Goal: Task Accomplishment & Management: Use online tool/utility

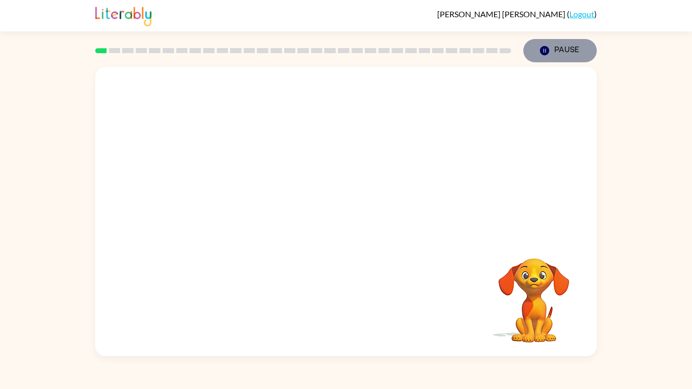
click at [544, 50] on icon "button" at bounding box center [544, 50] width 9 height 9
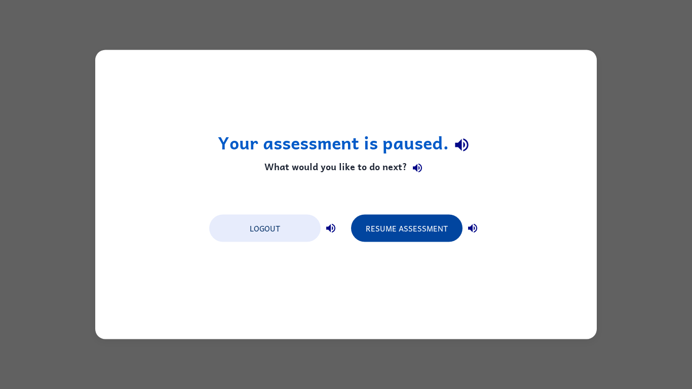
click at [405, 235] on button "Resume Assessment" at bounding box center [406, 228] width 111 height 27
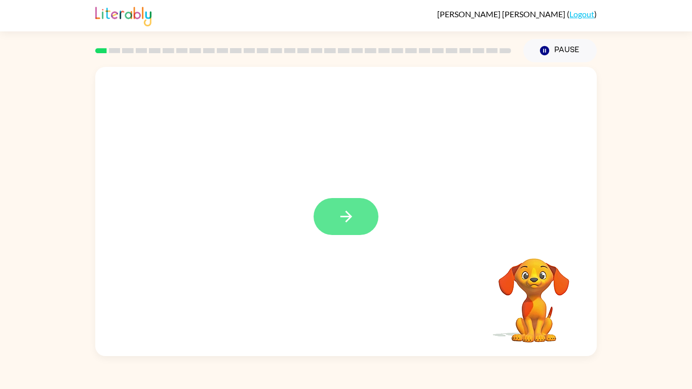
click at [360, 218] on button "button" at bounding box center [346, 216] width 65 height 37
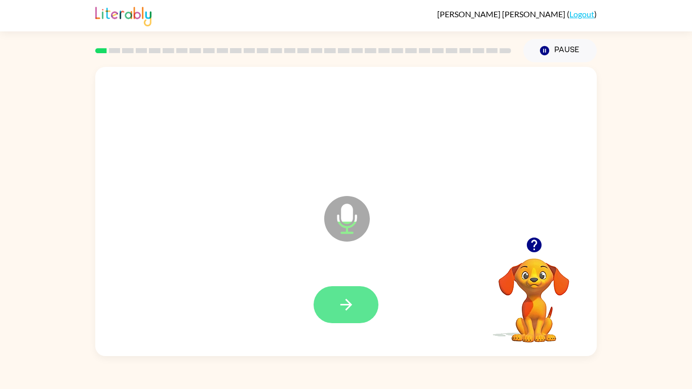
click at [348, 304] on icon "button" at bounding box center [346, 305] width 12 height 12
click at [342, 310] on icon "button" at bounding box center [346, 305] width 18 height 18
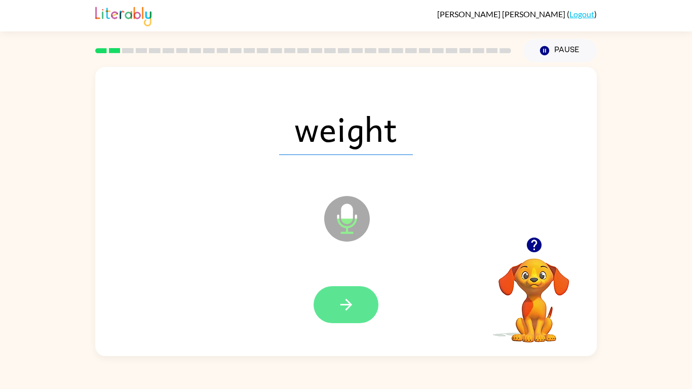
click at [327, 297] on button "button" at bounding box center [346, 304] width 65 height 37
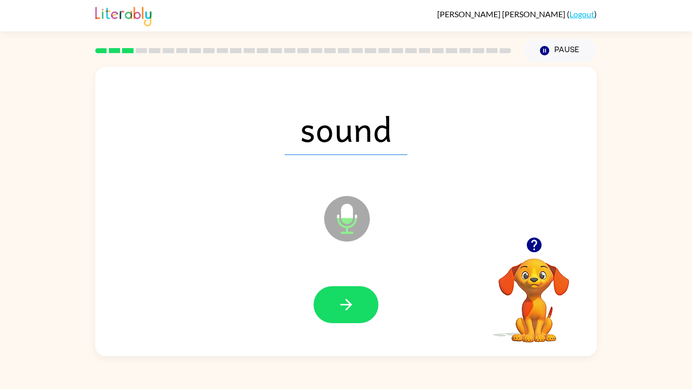
click at [332, 293] on button "button" at bounding box center [346, 304] width 65 height 37
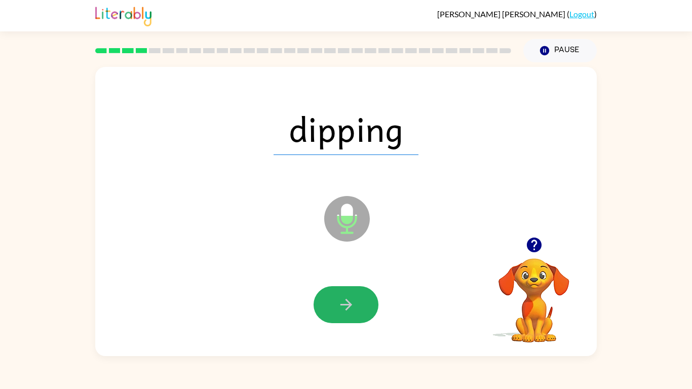
click at [337, 308] on button "button" at bounding box center [346, 304] width 65 height 37
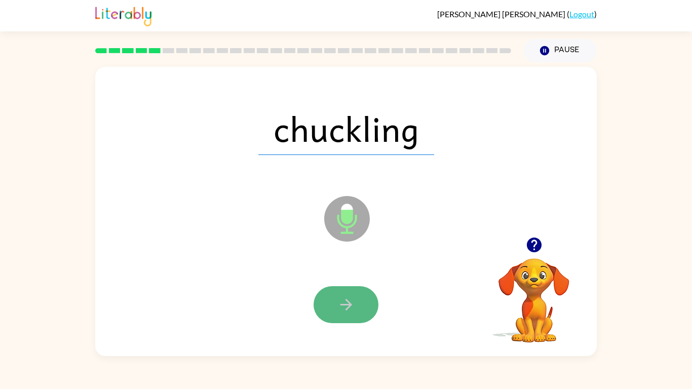
click at [328, 304] on button "button" at bounding box center [346, 304] width 65 height 37
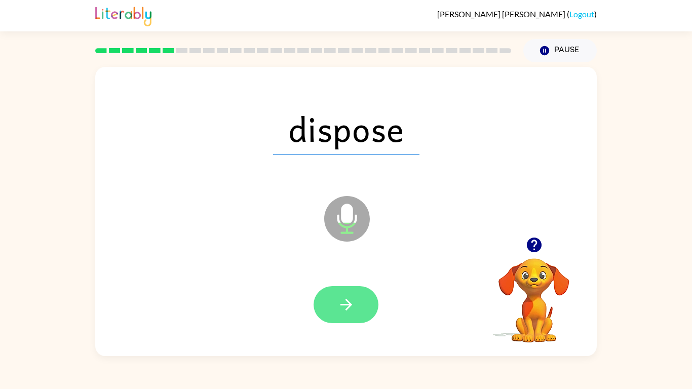
click at [340, 299] on icon "button" at bounding box center [346, 305] width 18 height 18
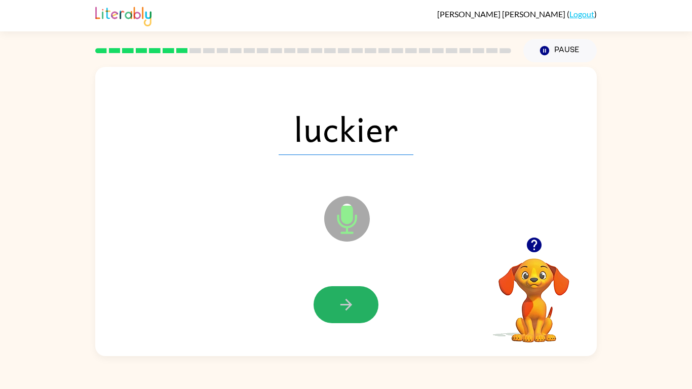
click at [338, 306] on icon "button" at bounding box center [346, 305] width 18 height 18
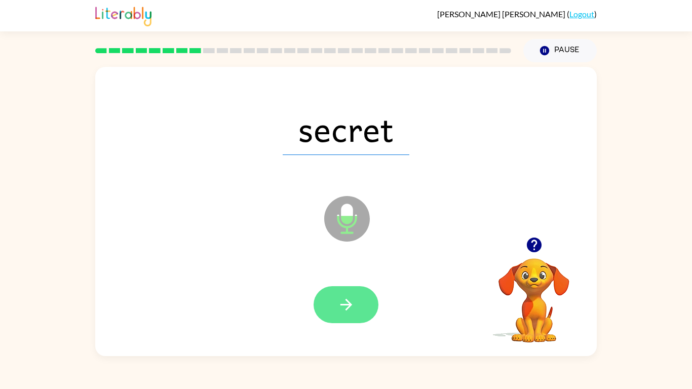
click at [340, 306] on icon "button" at bounding box center [346, 305] width 18 height 18
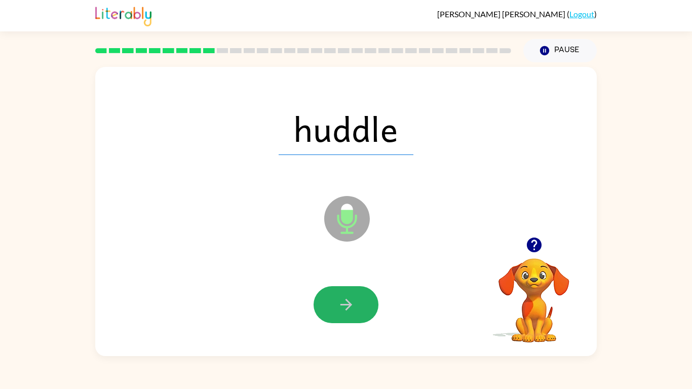
click at [344, 290] on button "button" at bounding box center [346, 304] width 65 height 37
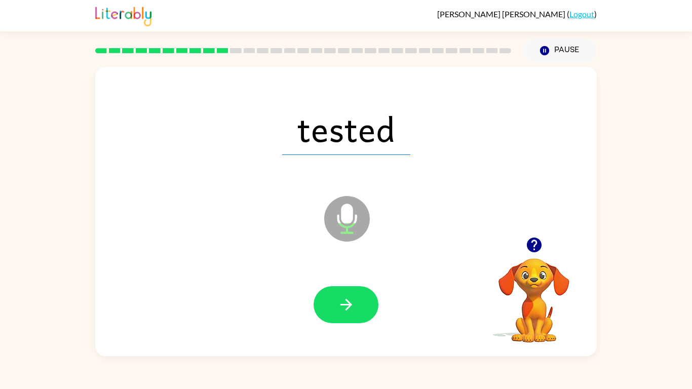
click at [335, 301] on button "button" at bounding box center [346, 304] width 65 height 37
click at [341, 306] on icon "button" at bounding box center [346, 305] width 18 height 18
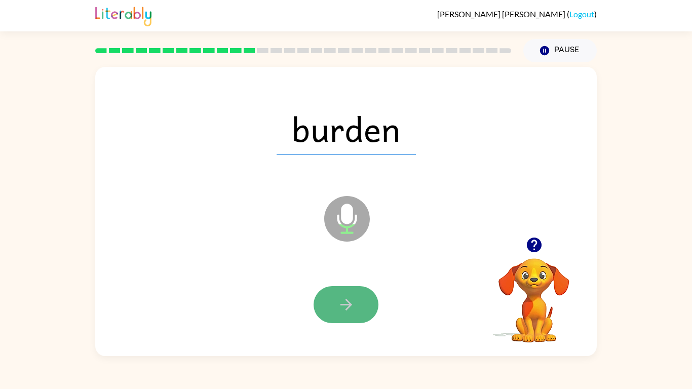
click at [359, 306] on button "button" at bounding box center [346, 304] width 65 height 37
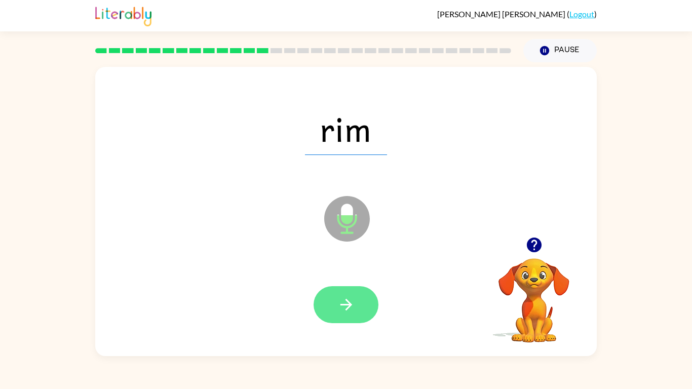
click at [360, 303] on button "button" at bounding box center [346, 304] width 65 height 37
click at [333, 299] on button "button" at bounding box center [346, 304] width 65 height 37
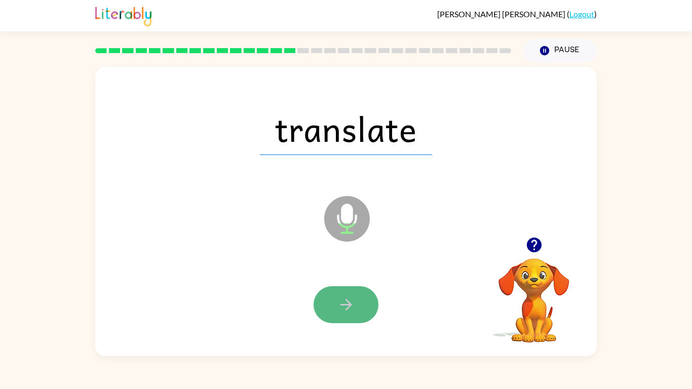
click at [347, 298] on icon "button" at bounding box center [346, 305] width 18 height 18
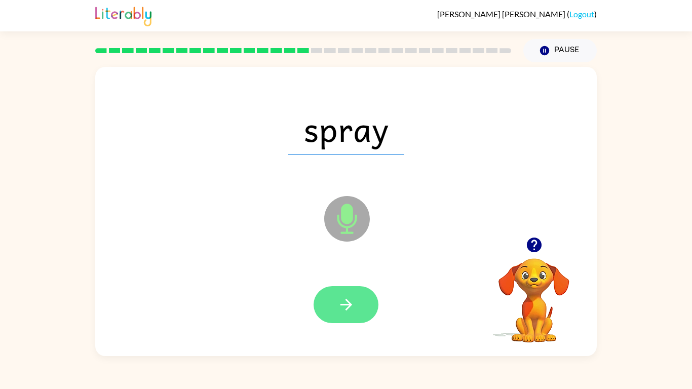
click at [347, 302] on icon "button" at bounding box center [346, 305] width 18 height 18
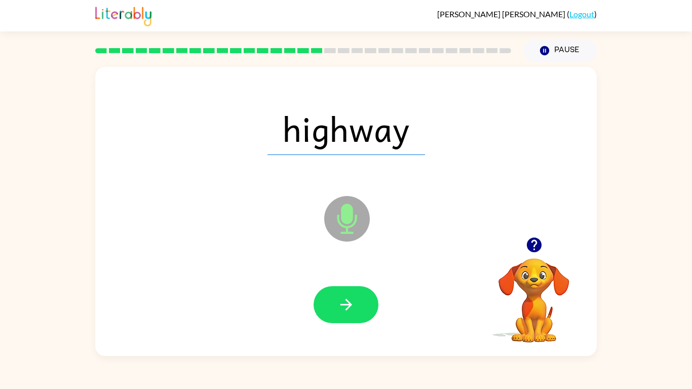
click at [349, 299] on icon "button" at bounding box center [346, 305] width 18 height 18
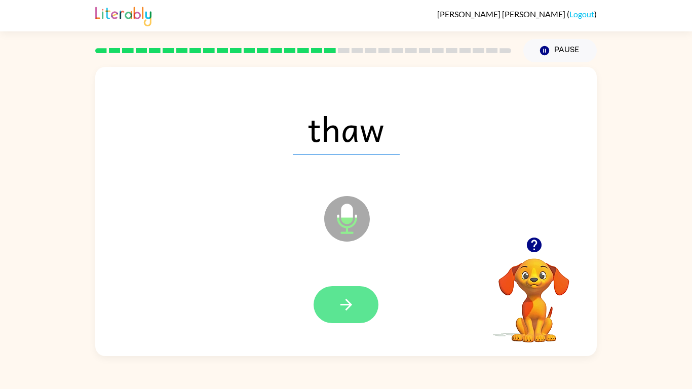
click at [347, 300] on icon "button" at bounding box center [346, 305] width 12 height 12
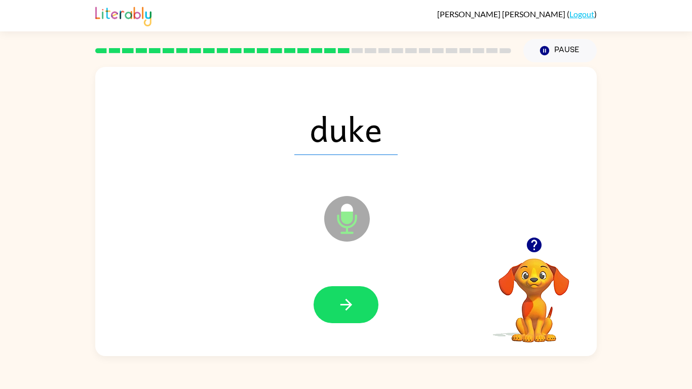
click at [347, 300] on icon "button" at bounding box center [346, 305] width 12 height 12
click at [346, 300] on div at bounding box center [346, 304] width 65 height 37
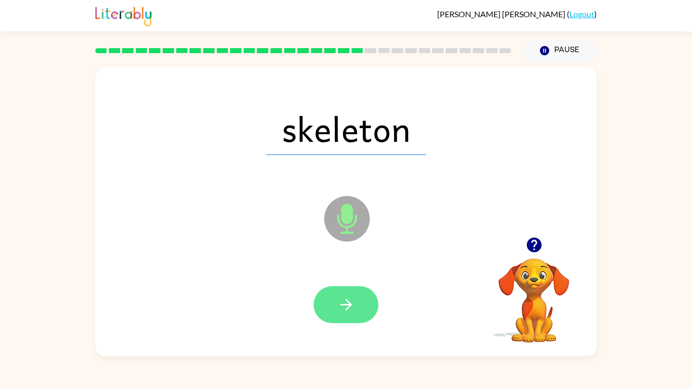
click at [348, 301] on icon "button" at bounding box center [346, 305] width 18 height 18
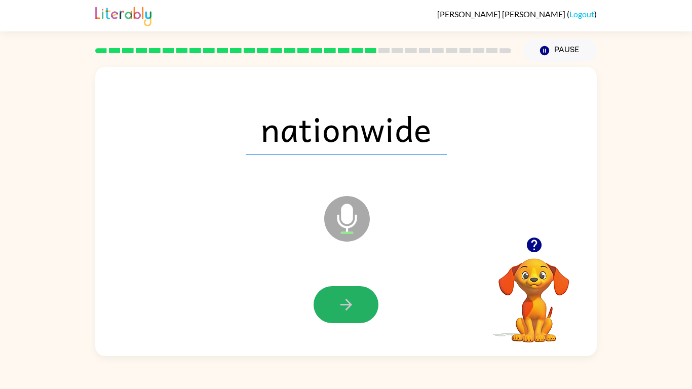
click at [348, 300] on icon "button" at bounding box center [346, 305] width 18 height 18
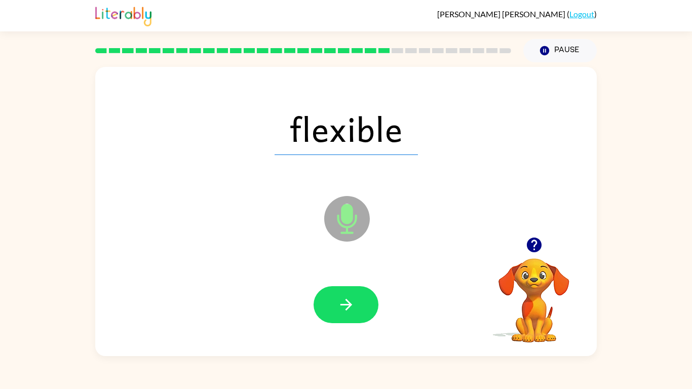
click at [348, 301] on icon "button" at bounding box center [346, 305] width 12 height 12
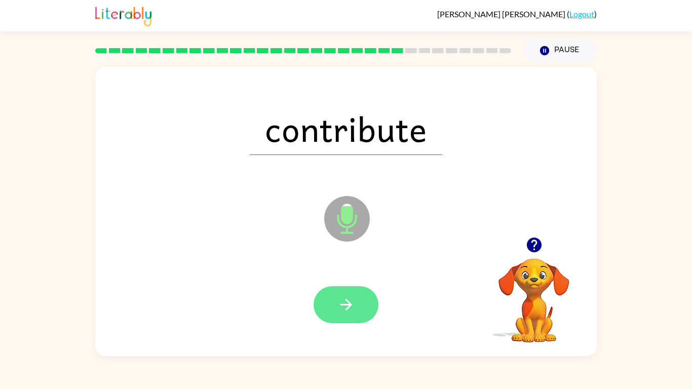
click at [349, 305] on icon "button" at bounding box center [346, 305] width 18 height 18
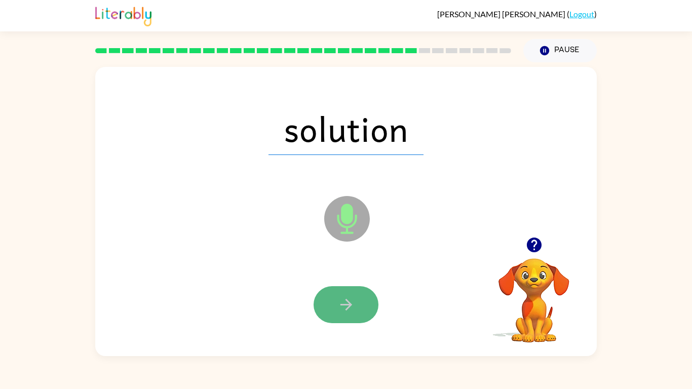
click at [349, 305] on icon "button" at bounding box center [346, 305] width 12 height 12
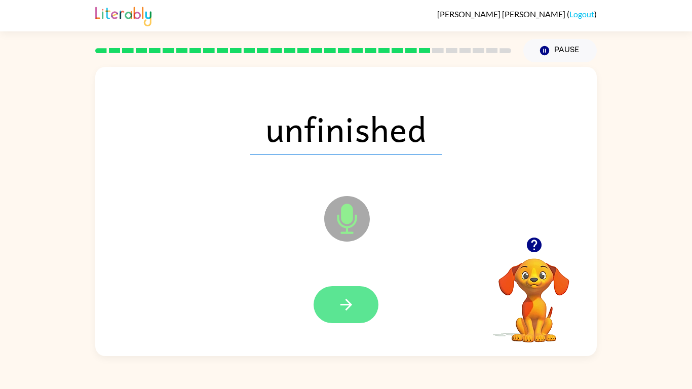
click at [350, 305] on icon "button" at bounding box center [346, 305] width 12 height 12
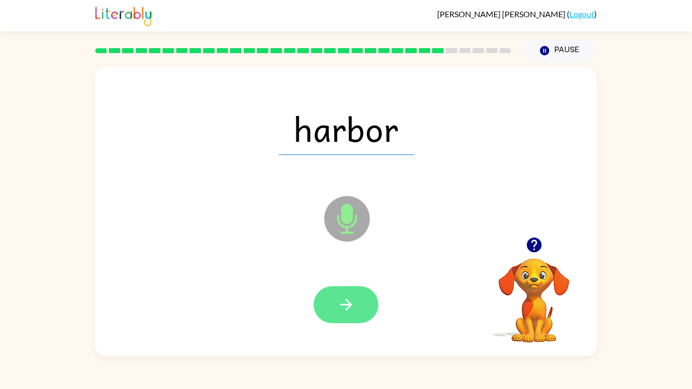
click at [349, 304] on icon "button" at bounding box center [346, 305] width 12 height 12
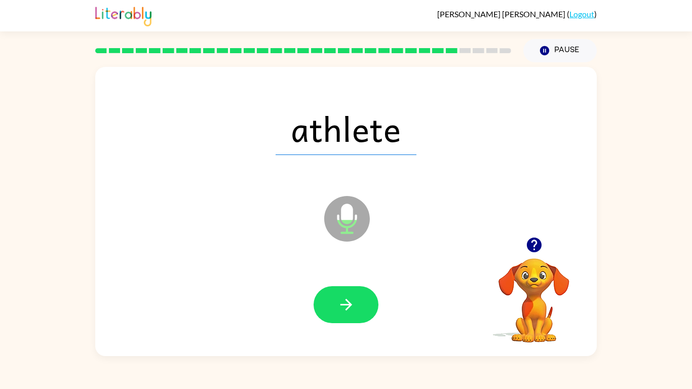
click at [349, 304] on icon "button" at bounding box center [346, 305] width 12 height 12
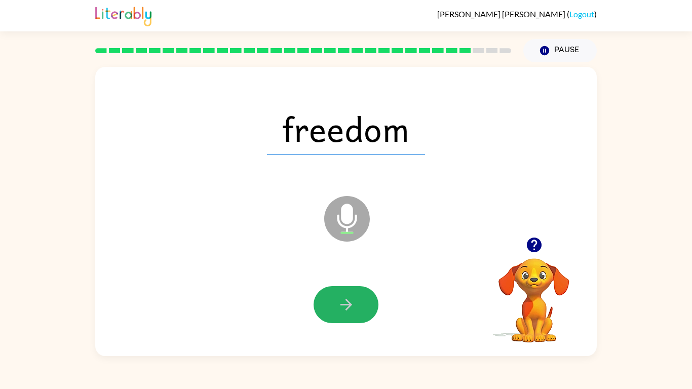
drag, startPoint x: 349, startPoint y: 304, endPoint x: 345, endPoint y: 299, distance: 6.9
click at [347, 300] on icon "button" at bounding box center [346, 305] width 12 height 12
click at [345, 299] on icon "button" at bounding box center [346, 305] width 12 height 12
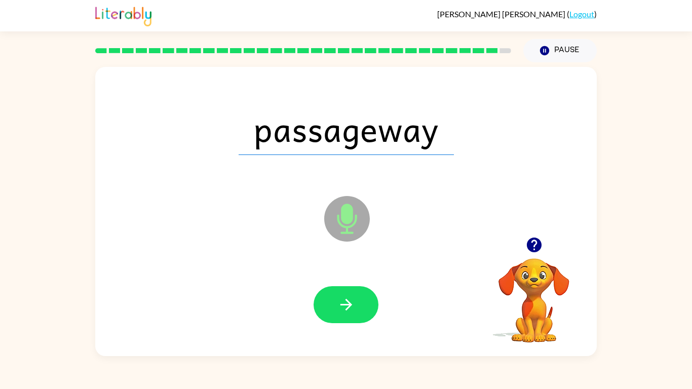
click at [346, 299] on icon "button" at bounding box center [346, 305] width 18 height 18
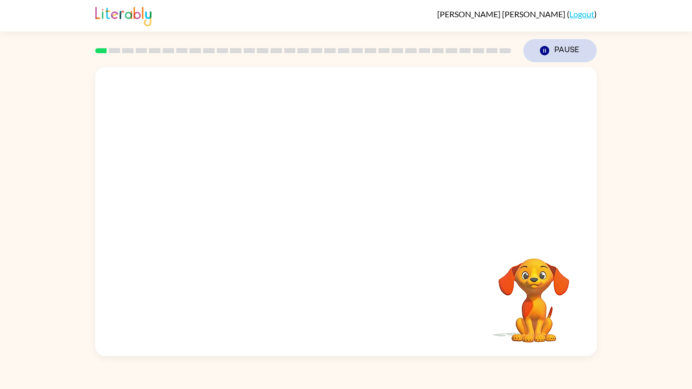
click at [546, 49] on icon "button" at bounding box center [544, 50] width 9 height 9
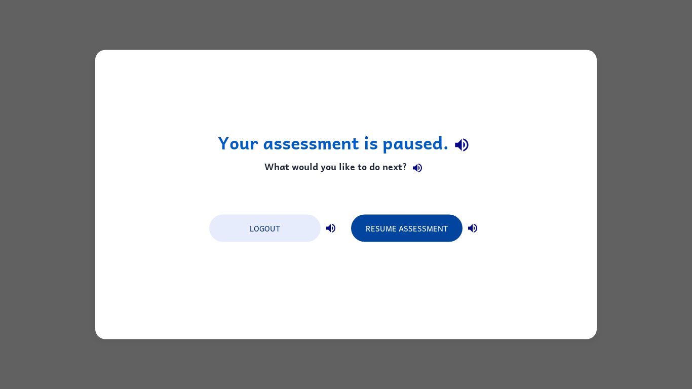
click at [394, 228] on button "Resume Assessment" at bounding box center [406, 228] width 111 height 27
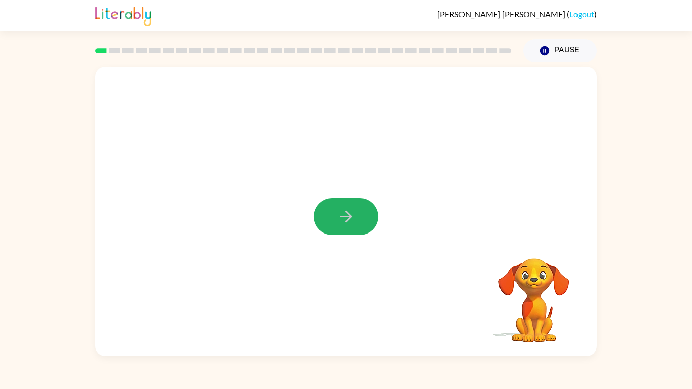
click at [354, 218] on icon "button" at bounding box center [346, 217] width 18 height 18
click at [343, 222] on div at bounding box center [346, 216] width 65 height 37
click at [560, 278] on video "Your browser must support playing .mp4 files to use Literably. Please try using…" at bounding box center [533, 293] width 101 height 101
click at [347, 213] on icon "button" at bounding box center [346, 217] width 12 height 12
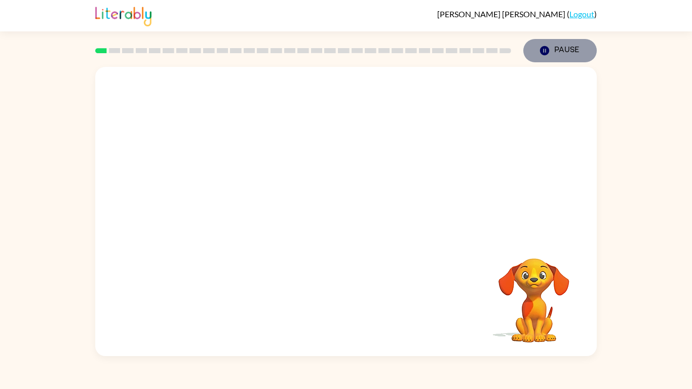
click at [582, 47] on button "Pause Pause" at bounding box center [559, 50] width 73 height 23
click at [573, 49] on button "Pause Pause" at bounding box center [559, 50] width 73 height 23
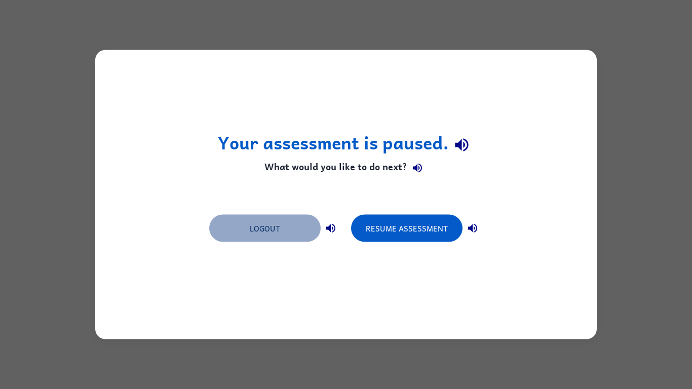
click at [318, 231] on button "Logout" at bounding box center [264, 228] width 111 height 27
click at [243, 233] on button "Logout" at bounding box center [264, 228] width 111 height 27
click at [304, 233] on button "Logout" at bounding box center [264, 228] width 111 height 27
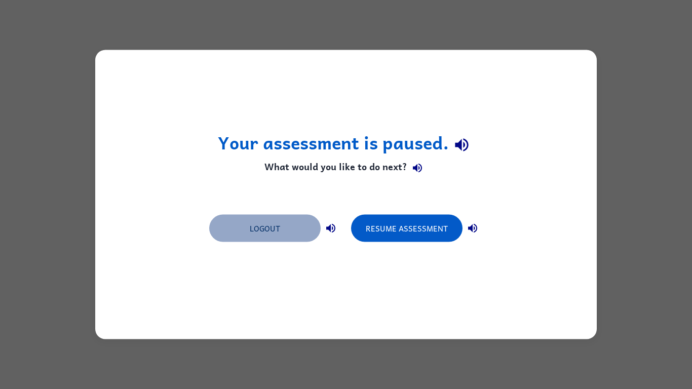
click at [304, 233] on button "Logout" at bounding box center [264, 228] width 111 height 27
click at [305, 234] on button "Logout" at bounding box center [264, 228] width 111 height 27
click at [302, 230] on button "Logout" at bounding box center [264, 228] width 111 height 27
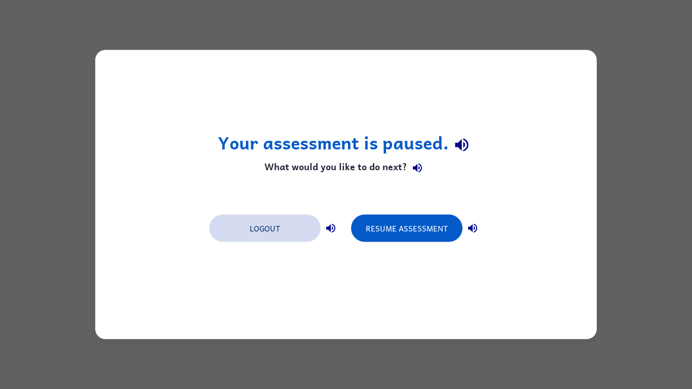
click at [302, 230] on button "Logout" at bounding box center [264, 228] width 111 height 27
click at [302, 231] on button "Logout" at bounding box center [264, 228] width 111 height 27
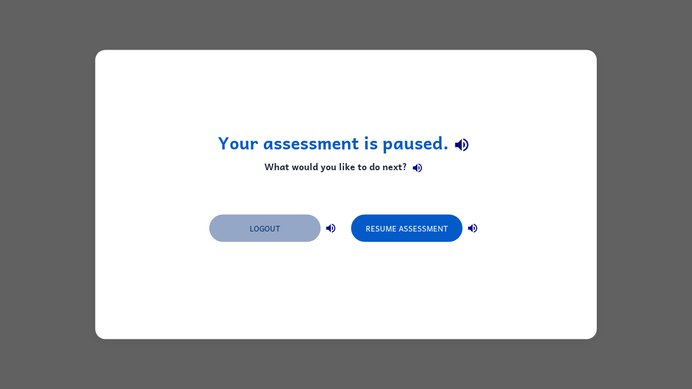
click at [302, 231] on button "Logout" at bounding box center [264, 228] width 111 height 27
click at [302, 232] on button "Logout" at bounding box center [264, 228] width 111 height 27
click at [303, 232] on button "Logout" at bounding box center [264, 228] width 111 height 27
click at [305, 231] on button "Logout" at bounding box center [264, 228] width 111 height 27
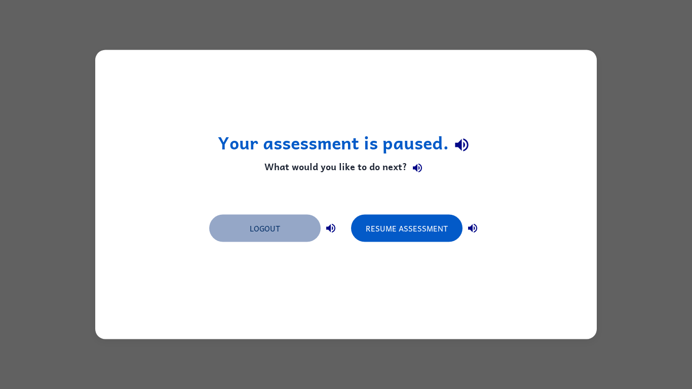
click at [309, 234] on button "Logout" at bounding box center [264, 228] width 111 height 27
click at [310, 234] on button "Logout" at bounding box center [264, 228] width 111 height 27
drag, startPoint x: 310, startPoint y: 233, endPoint x: 311, endPoint y: 241, distance: 7.7
click at [310, 234] on button "Logout" at bounding box center [264, 228] width 111 height 27
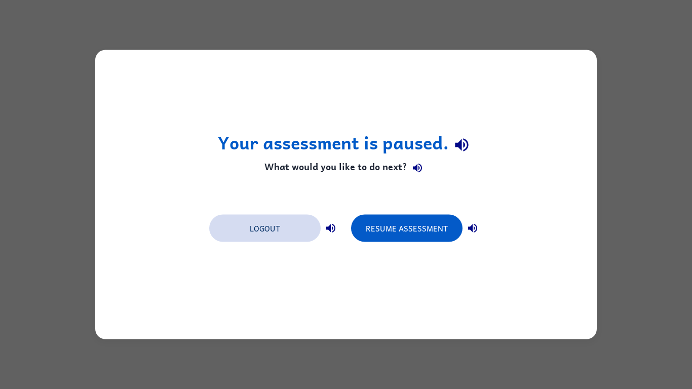
click at [315, 234] on button "Logout" at bounding box center [264, 228] width 111 height 27
click at [311, 229] on button "Logout" at bounding box center [264, 228] width 111 height 27
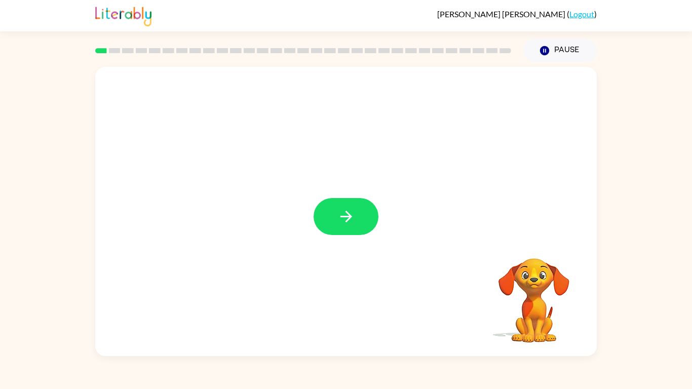
click at [356, 235] on div at bounding box center [345, 211] width 501 height 289
click at [360, 216] on button "button" at bounding box center [346, 216] width 65 height 37
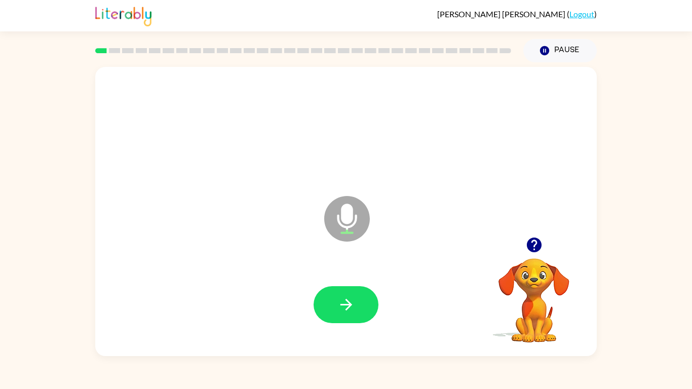
click at [365, 306] on button "button" at bounding box center [346, 304] width 65 height 37
click at [352, 305] on icon "button" at bounding box center [346, 305] width 18 height 18
click at [359, 302] on button "button" at bounding box center [346, 304] width 65 height 37
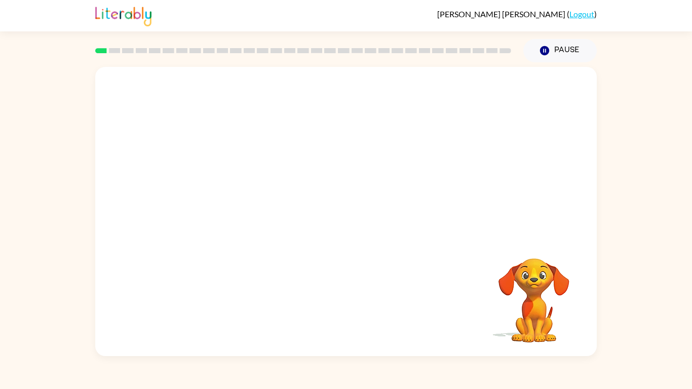
click at [358, 303] on div "Your browser must support playing .mp4 files to use Literably. Please try using…" at bounding box center [345, 211] width 501 height 289
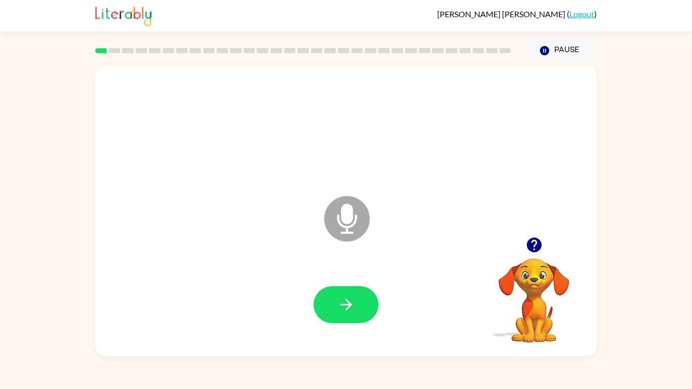
click at [341, 294] on button "button" at bounding box center [346, 304] width 65 height 37
click at [330, 312] on button "button" at bounding box center [346, 304] width 65 height 37
click at [331, 311] on button "button" at bounding box center [346, 304] width 65 height 37
click at [334, 311] on button "button" at bounding box center [346, 304] width 65 height 37
click at [335, 310] on button "button" at bounding box center [346, 304] width 65 height 37
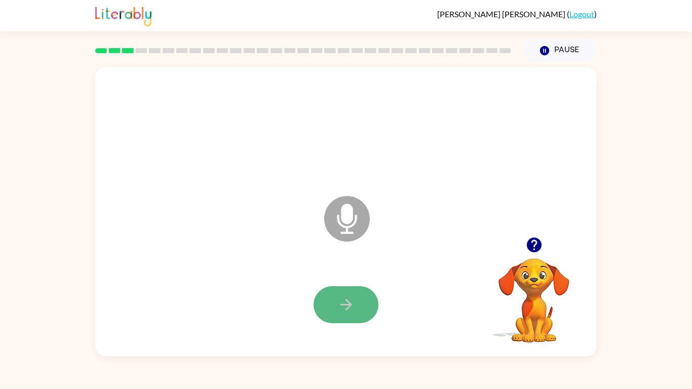
click at [336, 309] on button "button" at bounding box center [346, 304] width 65 height 37
click at [336, 300] on button "button" at bounding box center [346, 304] width 65 height 37
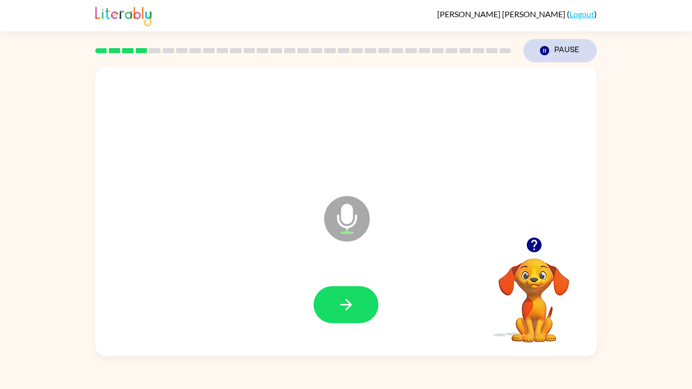
click at [546, 50] on icon "button" at bounding box center [544, 50] width 9 height 9
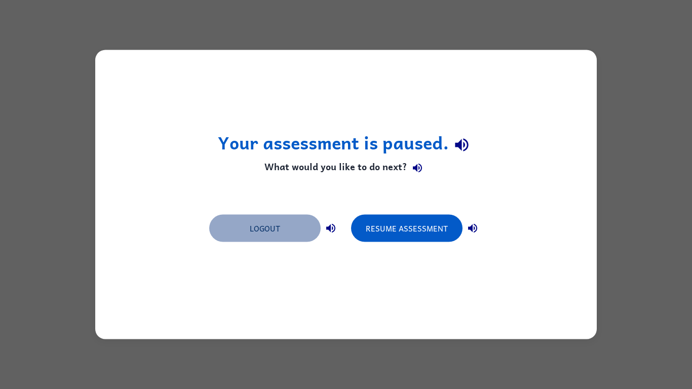
click at [301, 228] on button "Logout" at bounding box center [264, 228] width 111 height 27
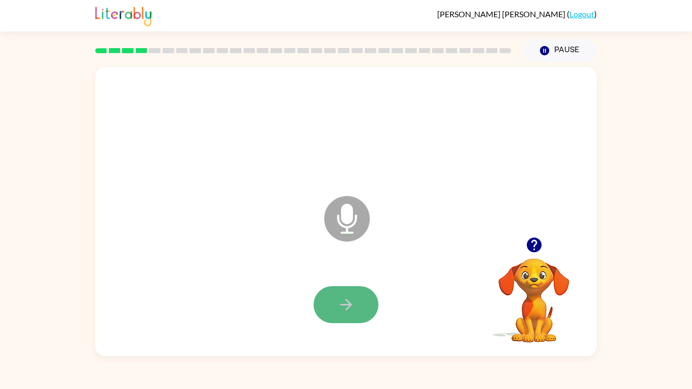
click at [337, 293] on button "button" at bounding box center [346, 304] width 65 height 37
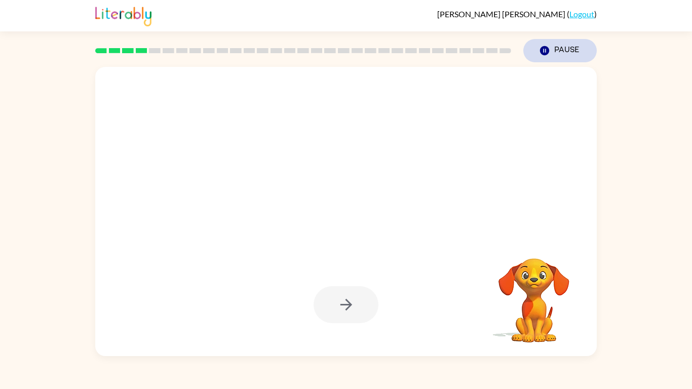
drag, startPoint x: 570, startPoint y: 44, endPoint x: 563, endPoint y: 56, distance: 13.9
click at [568, 47] on button "Pause Pause" at bounding box center [559, 50] width 73 height 23
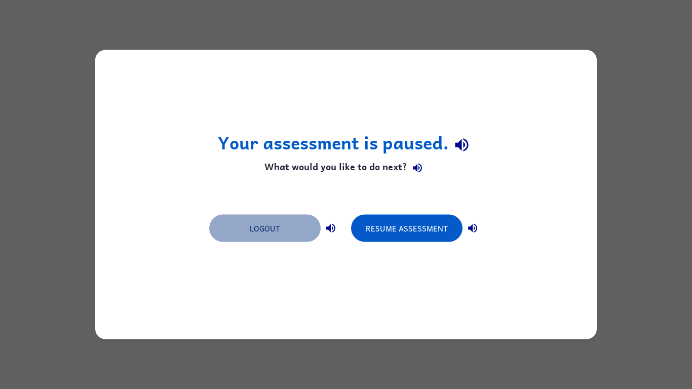
click at [252, 231] on button "Logout" at bounding box center [264, 228] width 111 height 27
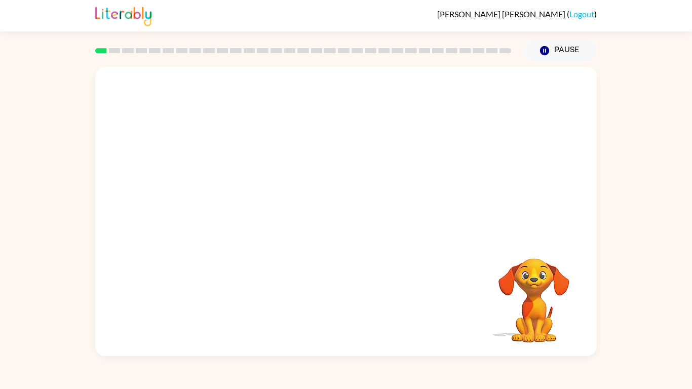
click at [303, 180] on div at bounding box center [345, 152] width 501 height 170
click at [376, 95] on video "Your browser must support playing .mp4 files to use Literably. Please try using…" at bounding box center [345, 152] width 501 height 170
click at [325, 160] on video "Your browser must support playing .mp4 files to use Literably. Please try using…" at bounding box center [345, 152] width 501 height 170
click at [321, 165] on video "Your browser must support playing .mp4 files to use Literably. Please try using…" at bounding box center [345, 152] width 501 height 170
click at [322, 163] on video "Your browser must support playing .mp4 files to use Literably. Please try using…" at bounding box center [345, 152] width 501 height 170
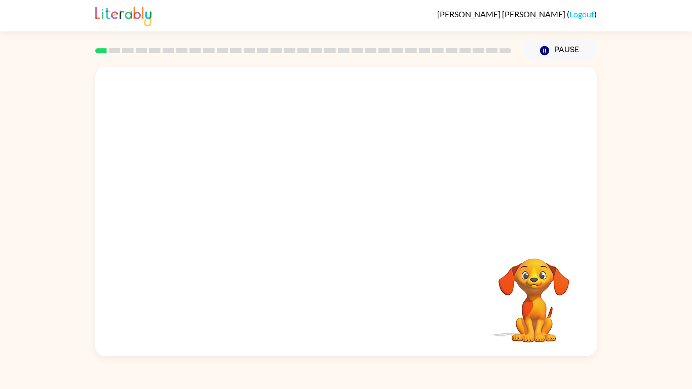
click at [323, 159] on video "Your browser must support playing .mp4 files to use Literably. Please try using…" at bounding box center [345, 152] width 501 height 170
click at [312, 160] on video "Your browser must support playing .mp4 files to use Literably. Please try using…" at bounding box center [345, 152] width 501 height 170
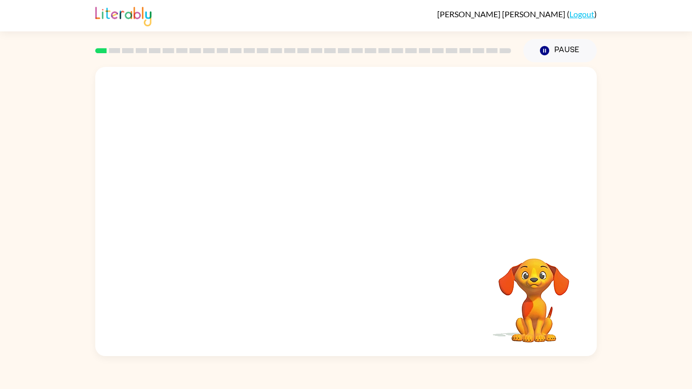
click at [312, 160] on video "Your browser must support playing .mp4 files to use Literably. Please try using…" at bounding box center [345, 152] width 501 height 170
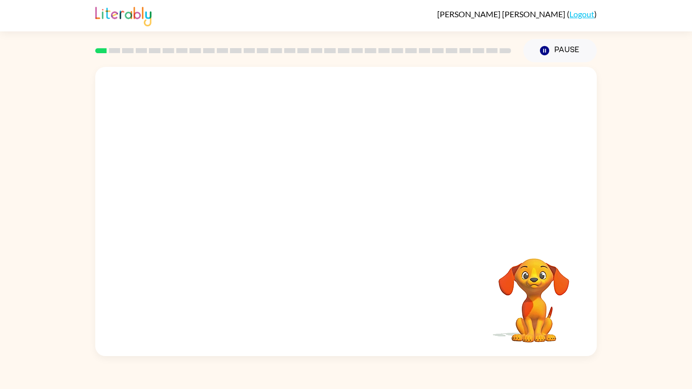
click at [312, 160] on video "Your browser must support playing .mp4 files to use Literably. Please try using…" at bounding box center [345, 152] width 501 height 170
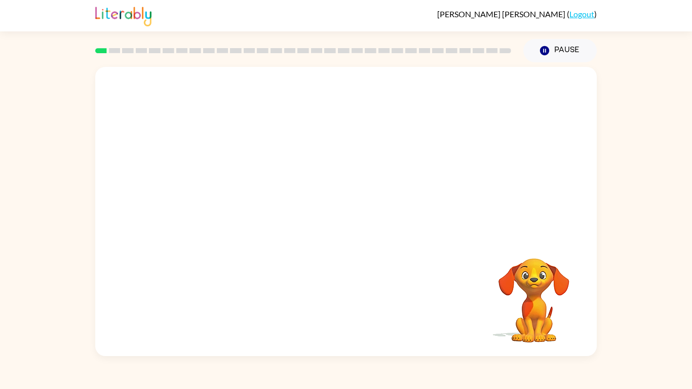
click at [312, 160] on video "Your browser must support playing .mp4 files to use Literably. Please try using…" at bounding box center [345, 152] width 501 height 170
click at [312, 159] on video "Your browser must support playing .mp4 files to use Literably. Please try using…" at bounding box center [345, 152] width 501 height 170
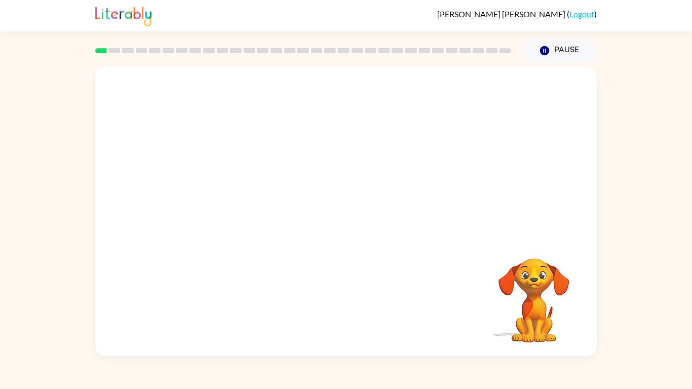
click at [312, 159] on video "Your browser must support playing .mp4 files to use Literably. Please try using…" at bounding box center [345, 152] width 501 height 170
click at [383, 181] on video "Your browser must support playing .mp4 files to use Literably. Please try using…" at bounding box center [345, 152] width 501 height 170
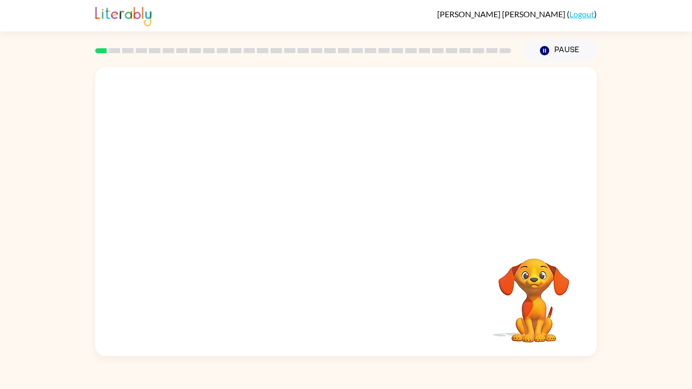
click at [383, 182] on video "Your browser must support playing .mp4 files to use Literably. Please try using…" at bounding box center [345, 152] width 501 height 170
click at [409, 151] on video "Your browser must support playing .mp4 files to use Literably. Please try using…" at bounding box center [345, 152] width 501 height 170
click at [405, 156] on video "Your browser must support playing .mp4 files to use Literably. Please try using…" at bounding box center [345, 152] width 501 height 170
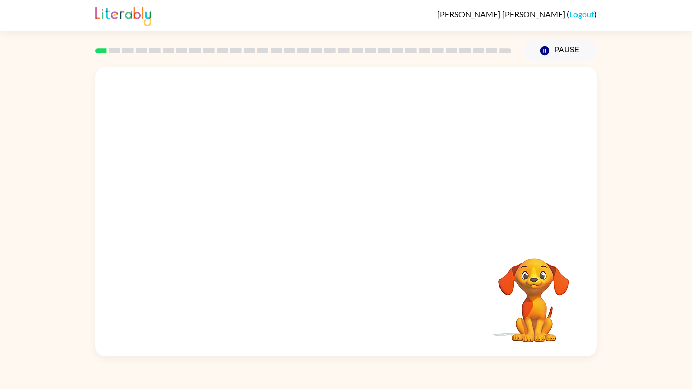
click at [405, 156] on video "Your browser must support playing .mp4 files to use Literably. Please try using…" at bounding box center [345, 152] width 501 height 170
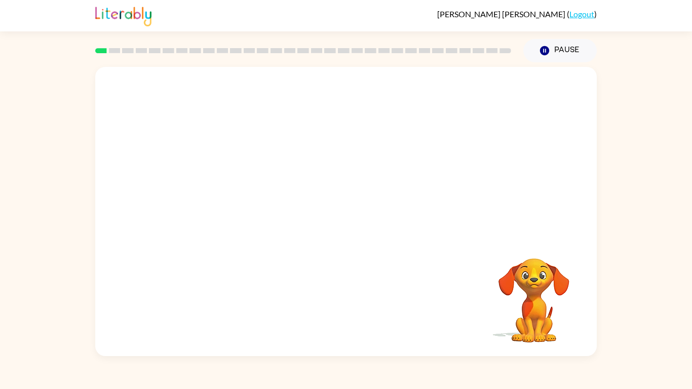
click at [326, 160] on video "Your browser must support playing .mp4 files to use Literably. Please try using…" at bounding box center [345, 152] width 501 height 170
click at [327, 160] on video "Your browser must support playing .mp4 files to use Literably. Please try using…" at bounding box center [345, 152] width 501 height 170
drag, startPoint x: 329, startPoint y: 161, endPoint x: 324, endPoint y: 164, distance: 6.3
click at [327, 163] on video "Your browser must support playing .mp4 files to use Literably. Please try using…" at bounding box center [345, 152] width 501 height 170
click at [323, 163] on video "Your browser must support playing .mp4 files to use Literably. Please try using…" at bounding box center [345, 152] width 501 height 170
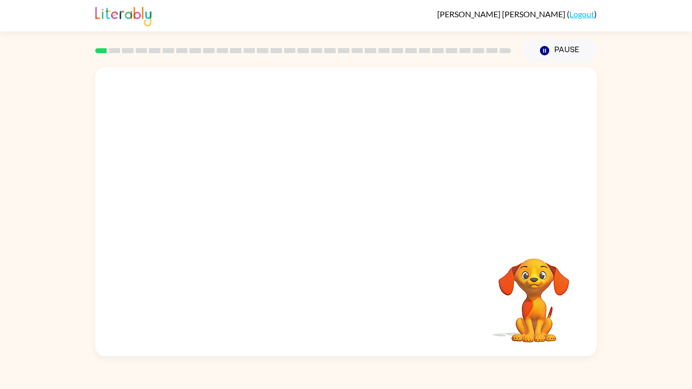
click at [325, 161] on video "Your browser must support playing .mp4 files to use Literably. Please try using…" at bounding box center [345, 152] width 501 height 170
click at [325, 160] on video "Your browser must support playing .mp4 files to use Literably. Please try using…" at bounding box center [345, 152] width 501 height 170
click at [321, 155] on video "Your browser must support playing .mp4 files to use Literably. Please try using…" at bounding box center [345, 152] width 501 height 170
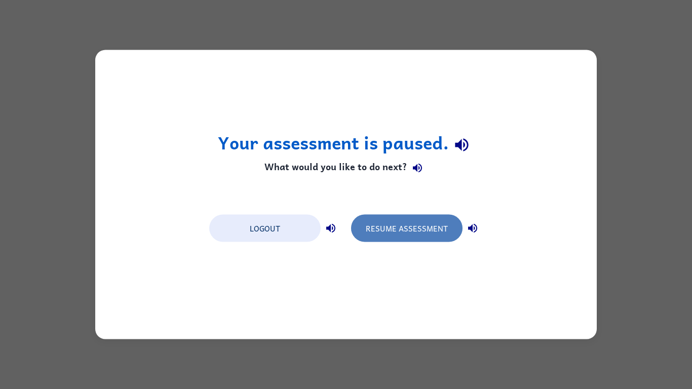
click at [409, 228] on button "Resume Assessment" at bounding box center [406, 228] width 111 height 27
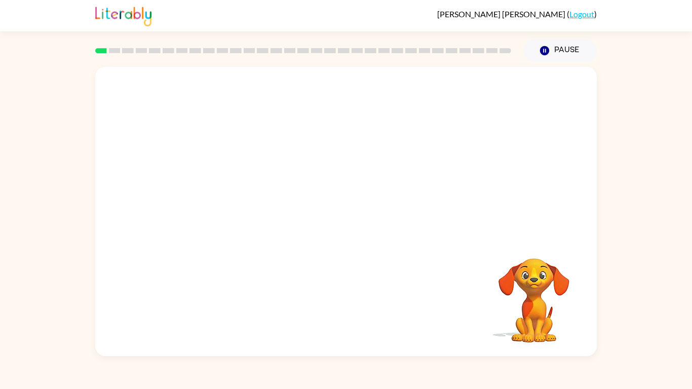
click at [318, 163] on video "Your browser must support playing .mp4 files to use Literably. Please try using…" at bounding box center [345, 152] width 501 height 170
click at [438, 170] on video "Your browser must support playing .mp4 files to use Literably. Please try using…" at bounding box center [345, 152] width 501 height 170
click at [313, 160] on video "Your browser must support playing .mp4 files to use Literably. Please try using…" at bounding box center [345, 152] width 501 height 170
click at [319, 161] on video "Your browser must support playing .mp4 files to use Literably. Please try using…" at bounding box center [345, 152] width 501 height 170
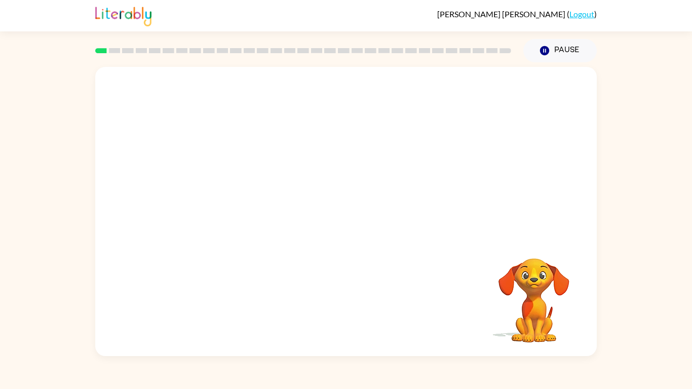
click at [319, 161] on video "Your browser must support playing .mp4 files to use Literably. Please try using…" at bounding box center [345, 152] width 501 height 170
click at [454, 138] on video "Your browser must support playing .mp4 files to use Literably. Please try using…" at bounding box center [345, 152] width 501 height 170
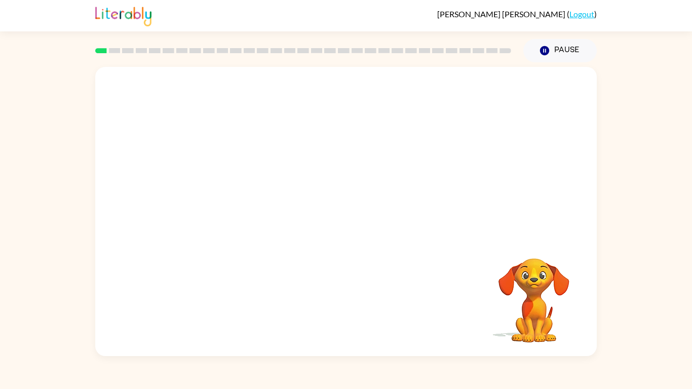
click at [439, 99] on video "Your browser must support playing .mp4 files to use Literably. Please try using…" at bounding box center [345, 152] width 501 height 170
click at [270, 98] on video "Your browser must support playing .mp4 files to use Literably. Please try using…" at bounding box center [345, 152] width 501 height 170
click at [294, 95] on video "Your browser must support playing .mp4 files to use Literably. Please try using…" at bounding box center [345, 152] width 501 height 170
click at [309, 161] on video "Your browser must support playing .mp4 files to use Literably. Please try using…" at bounding box center [345, 152] width 501 height 170
click at [316, 157] on video "Your browser must support playing .mp4 files to use Literably. Please try using…" at bounding box center [345, 152] width 501 height 170
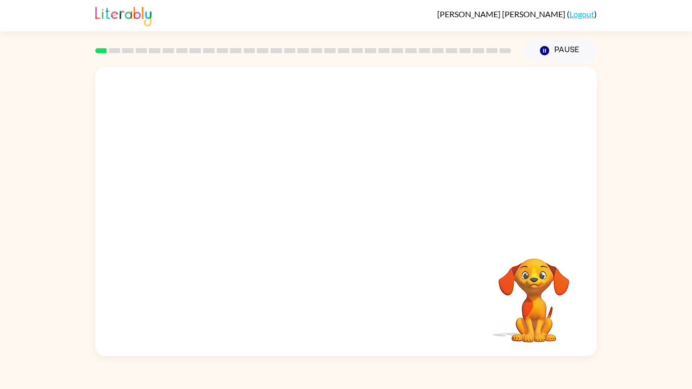
click at [316, 157] on video "Your browser must support playing .mp4 files to use Literably. Please try using…" at bounding box center [345, 152] width 501 height 170
click at [247, 77] on video "Your browser must support playing .mp4 files to use Literably. Please try using…" at bounding box center [345, 152] width 501 height 170
click at [309, 156] on video "Your browser must support playing .mp4 files to use Literably. Please try using…" at bounding box center [345, 152] width 501 height 170
click at [315, 159] on video "Your browser must support playing .mp4 files to use Literably. Please try using…" at bounding box center [345, 152] width 501 height 170
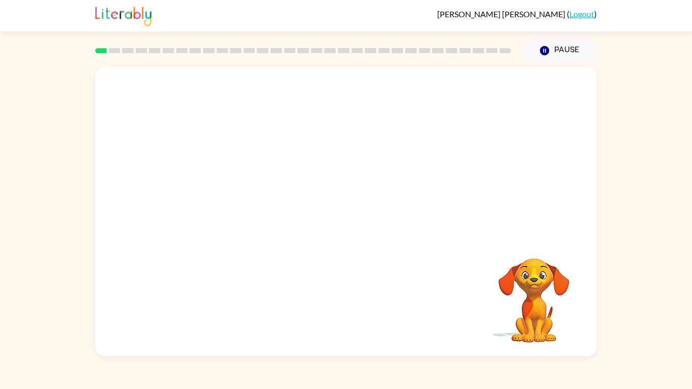
click at [311, 156] on video "Your browser must support playing .mp4 files to use Literably. Please try using…" at bounding box center [345, 152] width 501 height 170
click at [323, 159] on video "Your browser must support playing .mp4 files to use Literably. Please try using…" at bounding box center [345, 152] width 501 height 170
click at [322, 159] on video "Your browser must support playing .mp4 files to use Literably. Please try using…" at bounding box center [345, 152] width 501 height 170
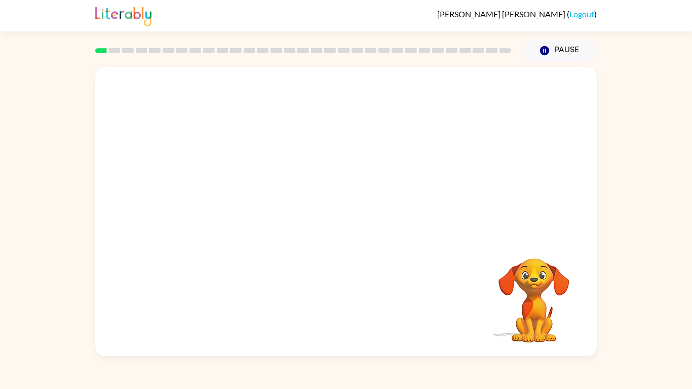
click at [322, 159] on video "Your browser must support playing .mp4 files to use Literably. Please try using…" at bounding box center [345, 152] width 501 height 170
click at [450, 102] on video "Your browser must support playing .mp4 files to use Literably. Please try using…" at bounding box center [345, 152] width 501 height 170
drag, startPoint x: 432, startPoint y: 102, endPoint x: 423, endPoint y: 102, distance: 8.6
click at [426, 102] on video "Your browser must support playing .mp4 files to use Literably. Please try using…" at bounding box center [345, 152] width 501 height 170
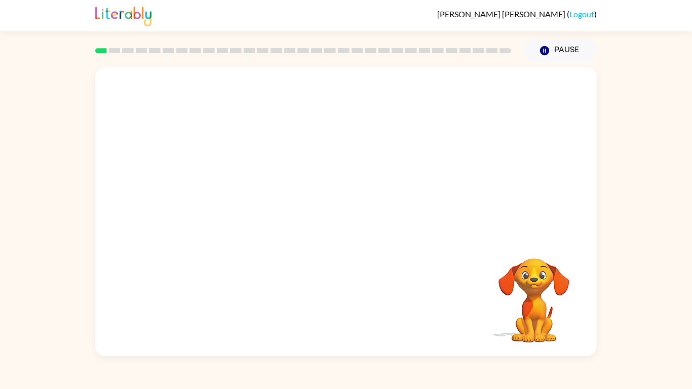
click at [421, 102] on video "Your browser must support playing .mp4 files to use Literably. Please try using…" at bounding box center [345, 152] width 501 height 170
click at [321, 158] on video "Your browser must support playing .mp4 files to use Literably. Please try using…" at bounding box center [345, 152] width 501 height 170
drag, startPoint x: 369, startPoint y: 78, endPoint x: 342, endPoint y: 106, distance: 39.1
click at [357, 91] on video "Your browser must support playing .mp4 files to use Literably. Please try using…" at bounding box center [345, 152] width 501 height 170
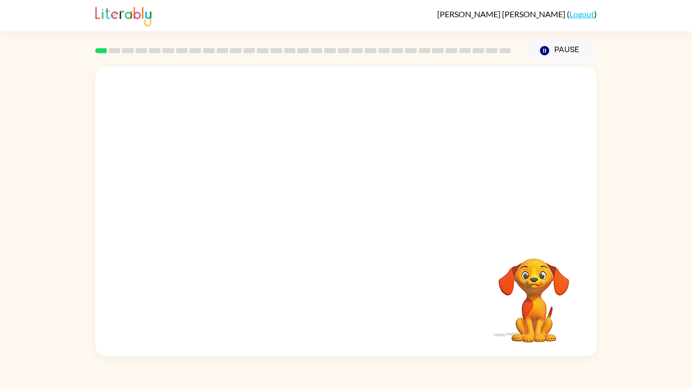
drag, startPoint x: 342, startPoint y: 106, endPoint x: 349, endPoint y: 99, distance: 10.1
click at [342, 106] on video "Your browser must support playing .mp4 files to use Literably. Please try using…" at bounding box center [345, 152] width 501 height 170
click at [349, 98] on video "Your browser must support playing .mp4 files to use Literably. Please try using…" at bounding box center [345, 152] width 501 height 170
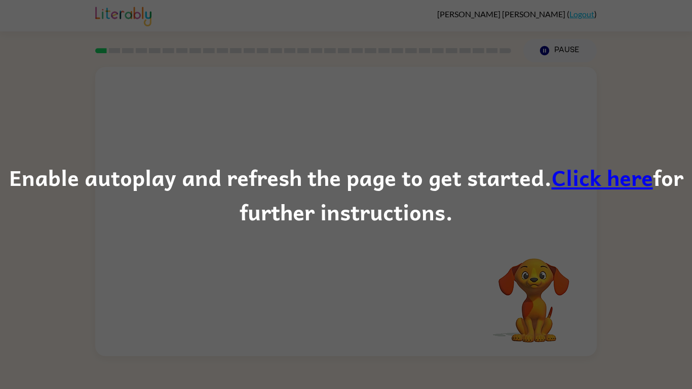
click at [639, 177] on link "Click here" at bounding box center [602, 177] width 101 height 34
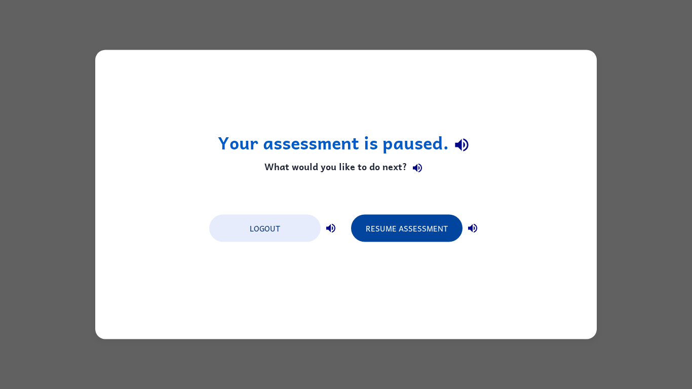
click at [422, 231] on button "Resume Assessment" at bounding box center [406, 228] width 111 height 27
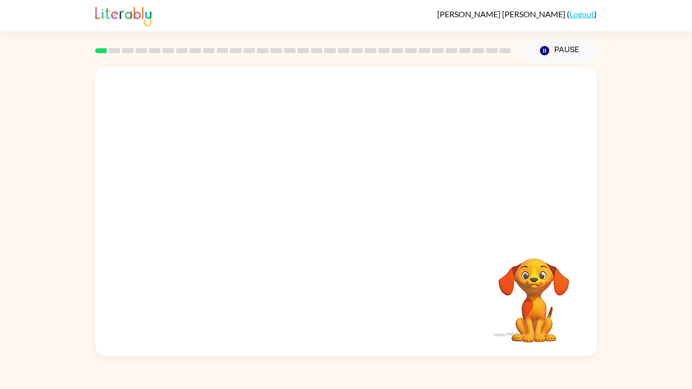
click at [320, 161] on video "Your browser must support playing .mp4 files to use Literably. Please try using…" at bounding box center [345, 152] width 501 height 170
click at [367, 91] on video "Your browser must support playing .mp4 files to use Literably. Please try using…" at bounding box center [345, 152] width 501 height 170
click at [355, 216] on icon "button" at bounding box center [346, 217] width 18 height 18
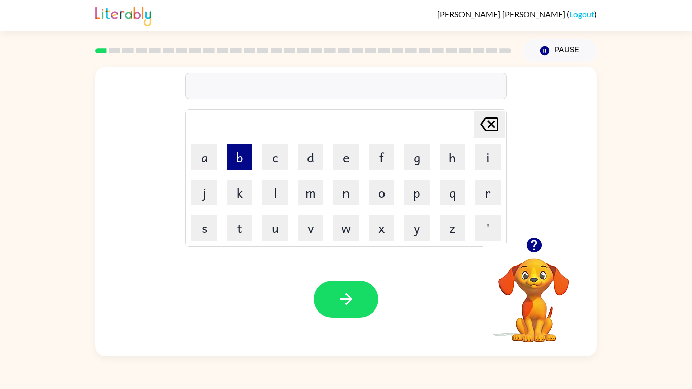
click at [240, 162] on button "b" at bounding box center [239, 156] width 25 height 25
click at [395, 200] on td "o" at bounding box center [381, 192] width 34 height 34
click at [383, 198] on button "o" at bounding box center [381, 192] width 25 height 25
click at [211, 163] on button "a" at bounding box center [203, 156] width 25 height 25
click at [481, 190] on button "r" at bounding box center [487, 192] width 25 height 25
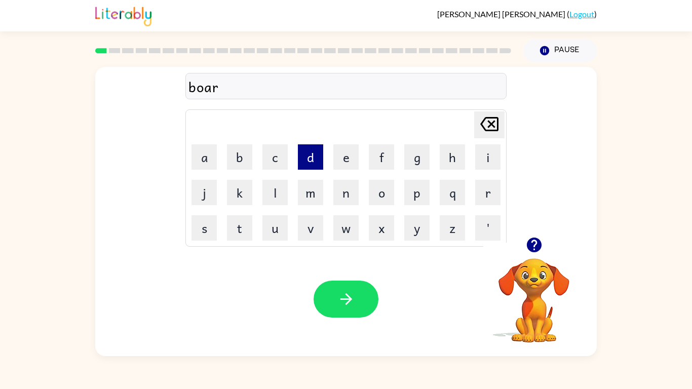
click at [309, 165] on button "d" at bounding box center [310, 156] width 25 height 25
click at [347, 161] on button "e" at bounding box center [345, 156] width 25 height 25
click at [480, 187] on button "r" at bounding box center [487, 192] width 25 height 25
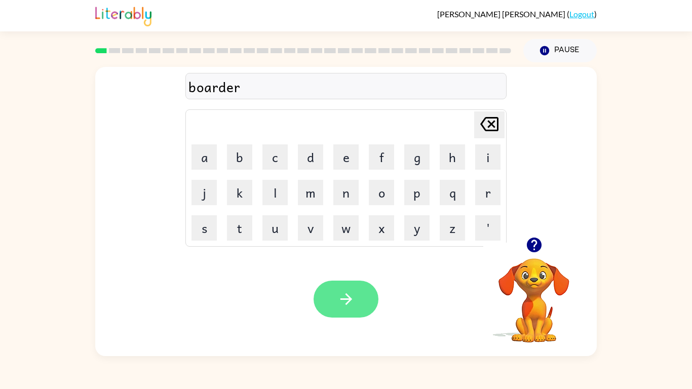
click at [356, 296] on button "button" at bounding box center [346, 299] width 65 height 37
drag, startPoint x: 365, startPoint y: 289, endPoint x: 86, endPoint y: 235, distance: 284.8
click at [86, 235] on div "macine Delete Delete last character input a b c d e f g h i j k l m n o p q r s…" at bounding box center [346, 209] width 692 height 294
click at [347, 297] on icon "button" at bounding box center [346, 299] width 18 height 18
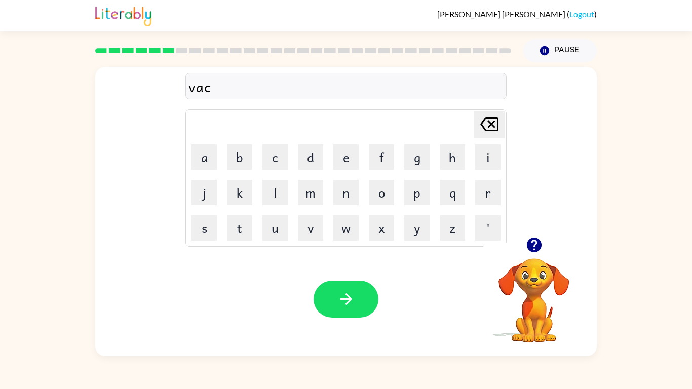
click at [171, 177] on div "vac Delete Delete last character input a b c d e f g h i j k l m n o p q r s t …" at bounding box center [345, 152] width 501 height 170
click at [272, 89] on div "vac" at bounding box center [345, 86] width 315 height 21
click at [218, 90] on div "upgrde" at bounding box center [345, 86] width 315 height 21
click at [536, 239] on icon "button" at bounding box center [533, 245] width 15 height 15
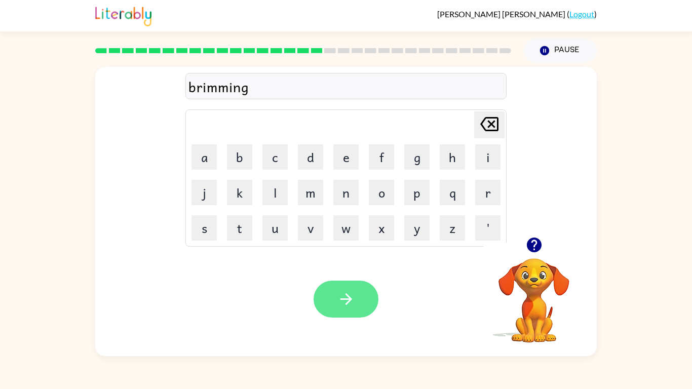
click at [342, 295] on icon "button" at bounding box center [346, 299] width 18 height 18
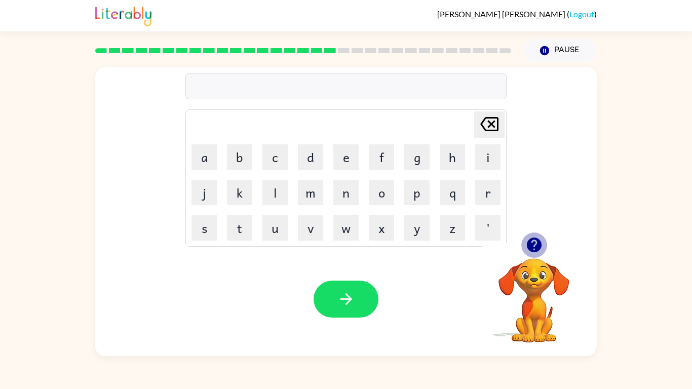
click at [526, 244] on icon "button" at bounding box center [533, 245] width 15 height 15
click at [335, 81] on div at bounding box center [345, 86] width 321 height 26
click at [529, 250] on icon "button" at bounding box center [533, 245] width 15 height 15
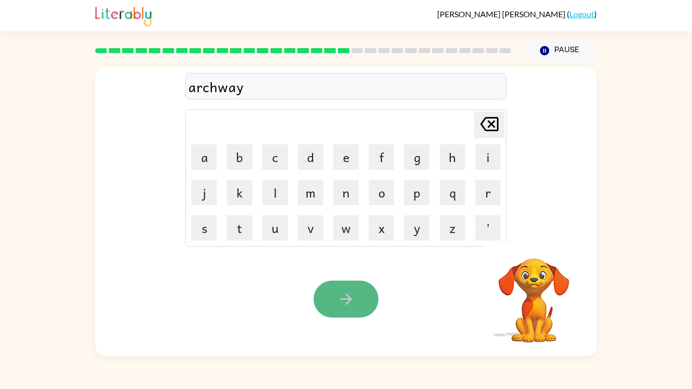
click at [362, 293] on button "button" at bounding box center [346, 299] width 65 height 37
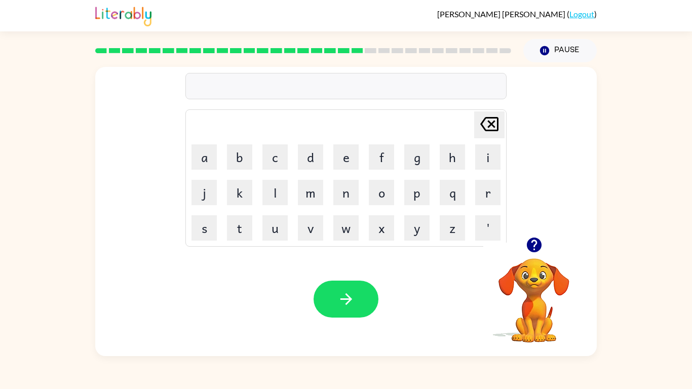
click at [402, 302] on div "Your browser must support playing .mp4 files to use Literably. Please try using…" at bounding box center [345, 299] width 501 height 114
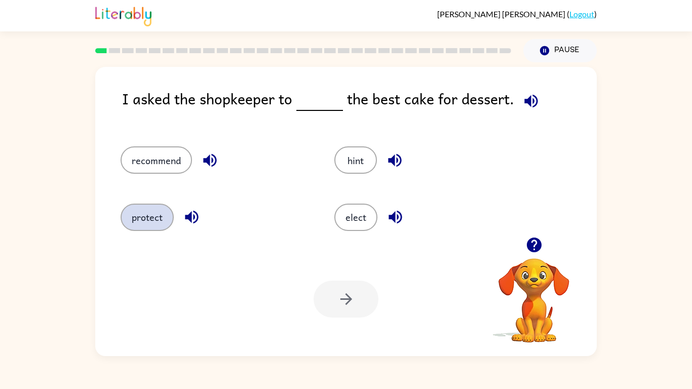
click at [146, 219] on button "protect" at bounding box center [147, 217] width 53 height 27
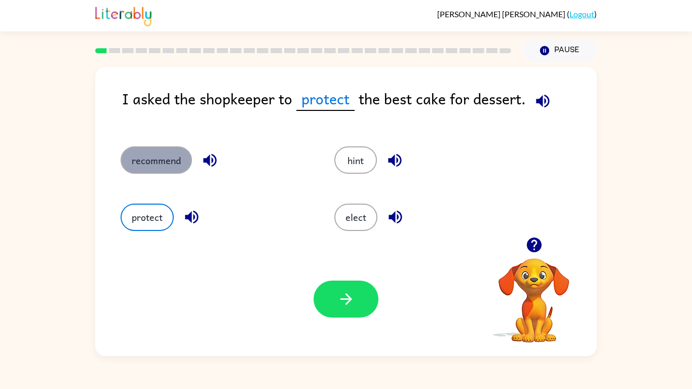
click at [127, 156] on button "recommend" at bounding box center [156, 159] width 71 height 27
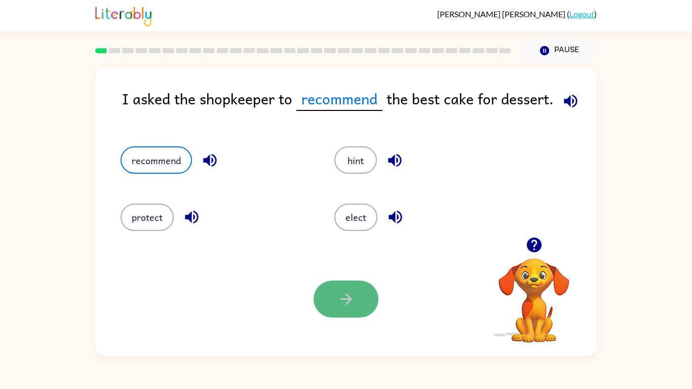
click at [371, 306] on button "button" at bounding box center [346, 299] width 65 height 37
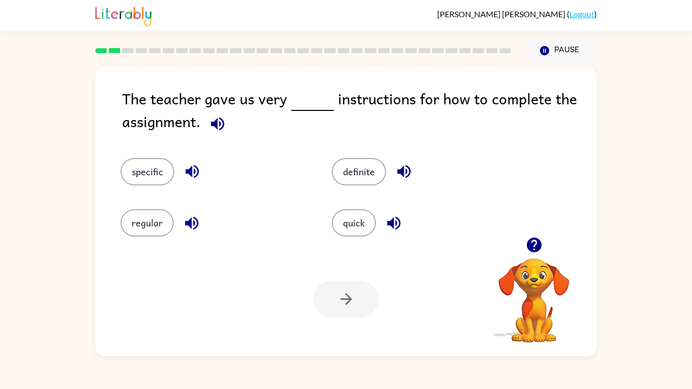
click at [615, 127] on div "The teacher gave us very instructions for how to complete the assignment. speci…" at bounding box center [346, 209] width 692 height 294
click at [145, 167] on button "specific" at bounding box center [148, 171] width 54 height 27
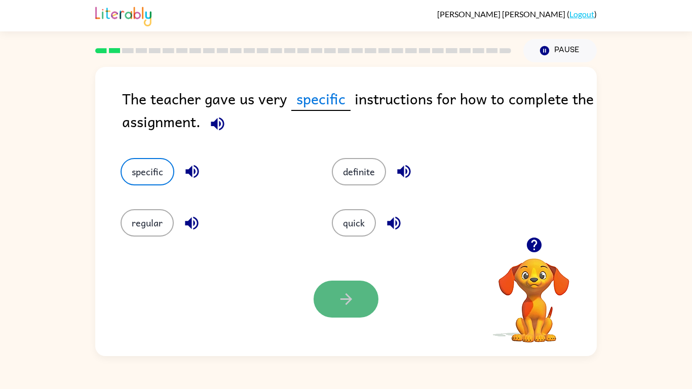
click at [341, 308] on button "button" at bounding box center [346, 299] width 65 height 37
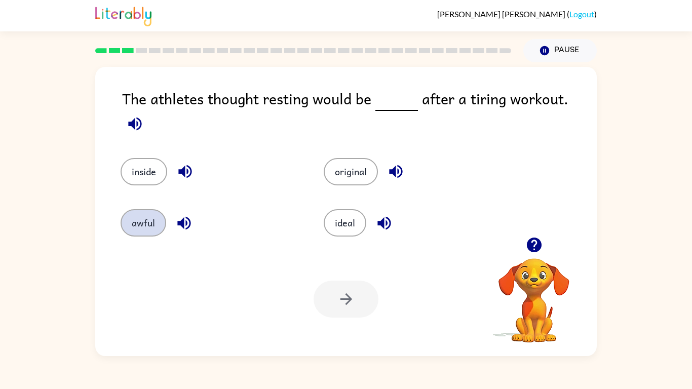
click at [130, 227] on button "awful" at bounding box center [144, 222] width 46 height 27
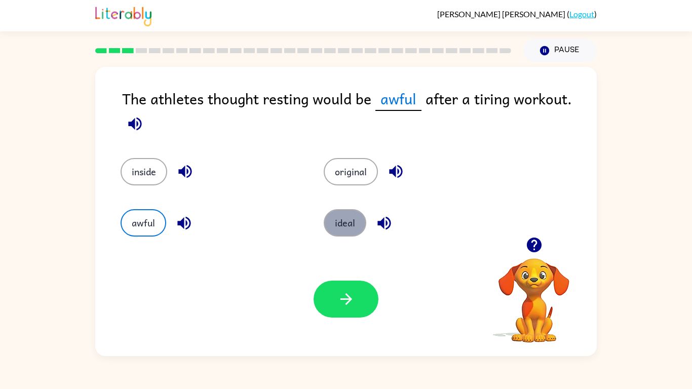
click at [344, 218] on button "ideal" at bounding box center [345, 222] width 43 height 27
drag, startPoint x: 328, startPoint y: 311, endPoint x: 303, endPoint y: 303, distance: 25.6
click at [303, 303] on div "Your browser must support playing .mp4 files to use Literably. Please try using…" at bounding box center [345, 299] width 501 height 114
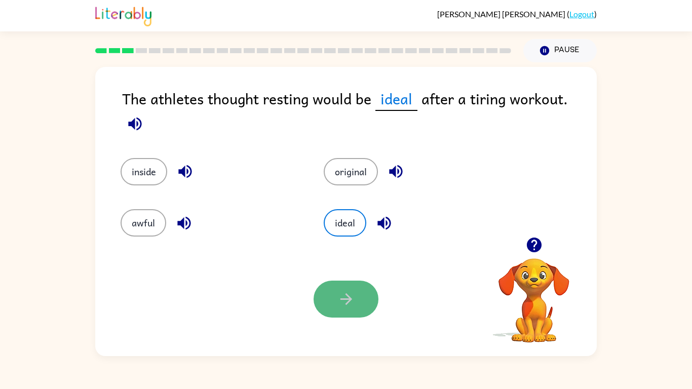
click at [338, 310] on button "button" at bounding box center [346, 299] width 65 height 37
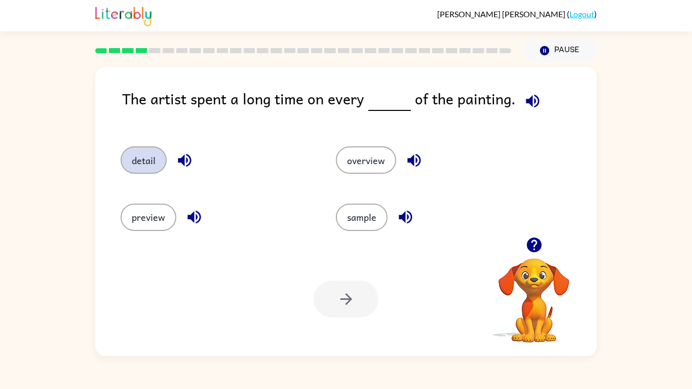
click at [136, 164] on button "detail" at bounding box center [144, 159] width 46 height 27
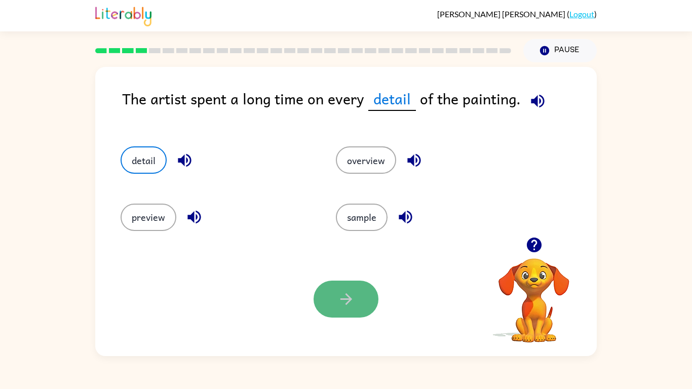
click at [334, 309] on button "button" at bounding box center [346, 299] width 65 height 37
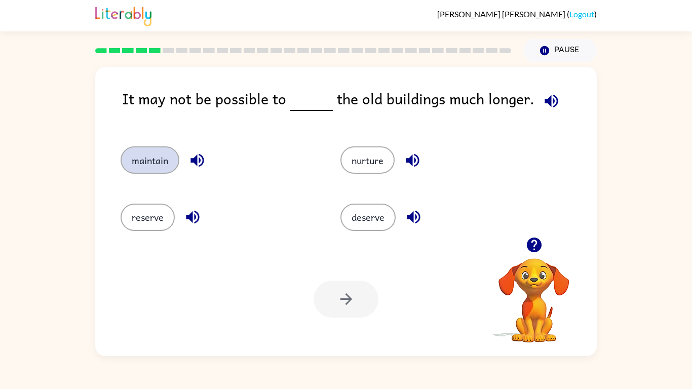
click at [163, 161] on button "maintain" at bounding box center [150, 159] width 59 height 27
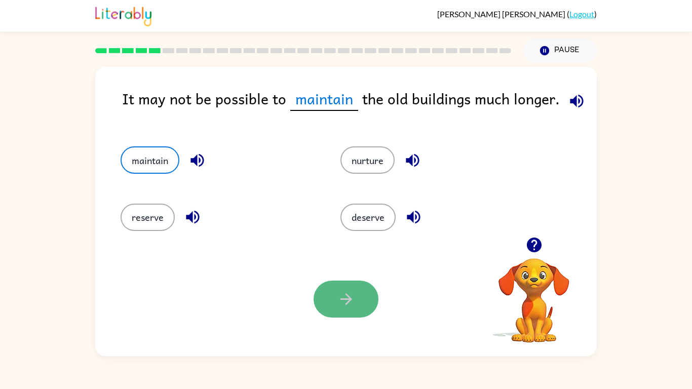
click at [346, 283] on button "button" at bounding box center [346, 299] width 65 height 37
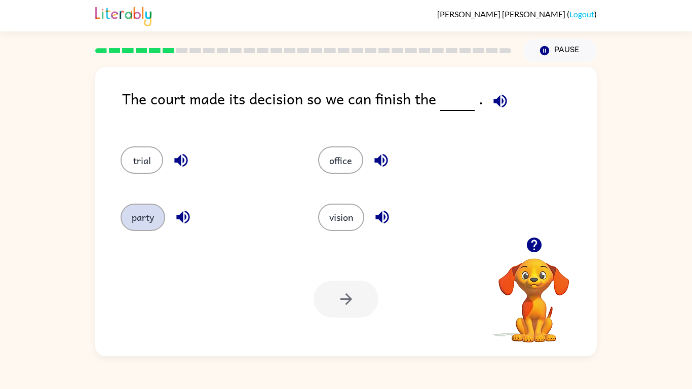
click at [162, 215] on button "party" at bounding box center [143, 217] width 45 height 27
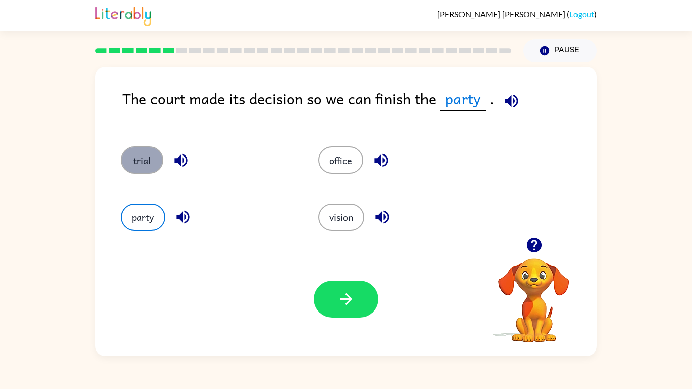
click at [129, 164] on button "trial" at bounding box center [142, 159] width 43 height 27
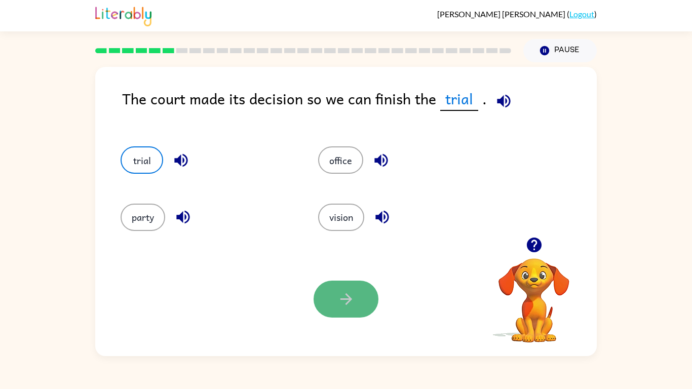
click at [335, 302] on button "button" at bounding box center [346, 299] width 65 height 37
